Goal: Information Seeking & Learning: Check status

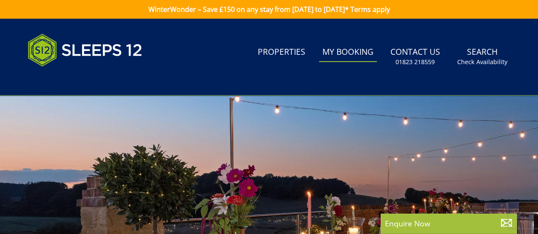
click at [347, 51] on link "My Booking" at bounding box center [348, 52] width 58 height 19
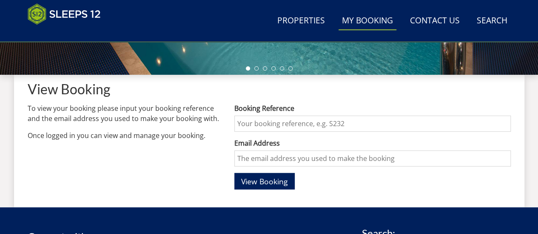
scroll to position [297, 0]
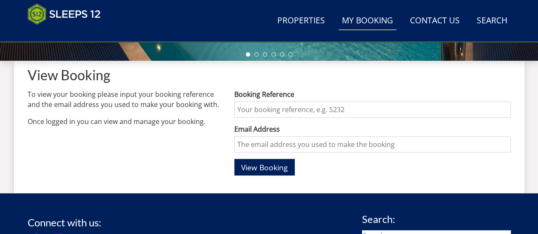
click at [282, 110] on input "Booking Reference" at bounding box center [372, 110] width 276 height 16
type input "S40792"
click at [285, 146] on input "Email Address" at bounding box center [372, 144] width 276 height 16
type input "[EMAIL_ADDRESS][DOMAIN_NAME]"
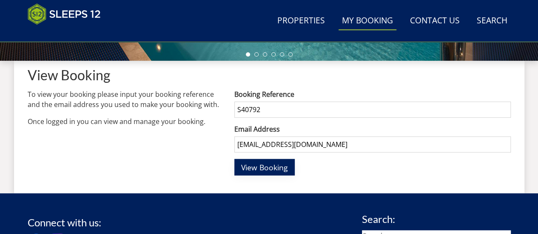
click at [267, 163] on span "View Booking" at bounding box center [264, 167] width 47 height 10
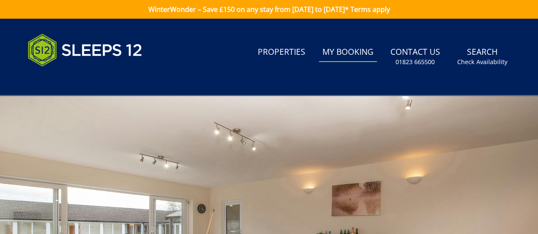
click at [352, 49] on link "My Booking" at bounding box center [348, 52] width 58 height 19
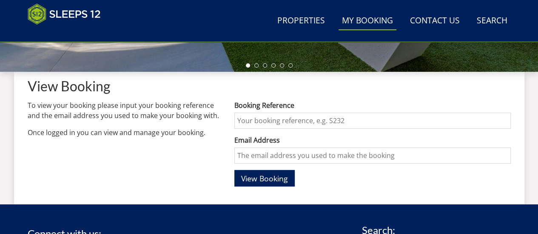
scroll to position [340, 0]
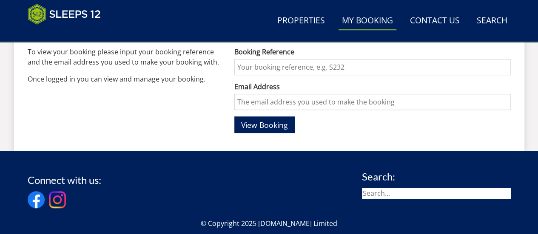
click at [305, 65] on input "Booking Reference" at bounding box center [372, 67] width 276 height 16
type input "S38780"
click at [270, 103] on input "Email Address" at bounding box center [372, 102] width 276 height 16
type input "[EMAIL_ADDRESS][DOMAIN_NAME]"
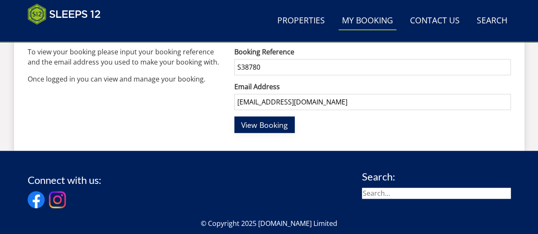
click at [279, 126] on span "View Booking" at bounding box center [264, 125] width 47 height 10
